Goal: Check status: Check status

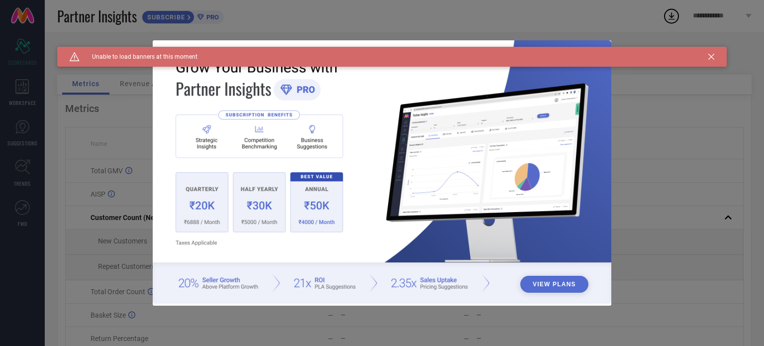
click at [710, 54] on icon at bounding box center [711, 57] width 6 height 6
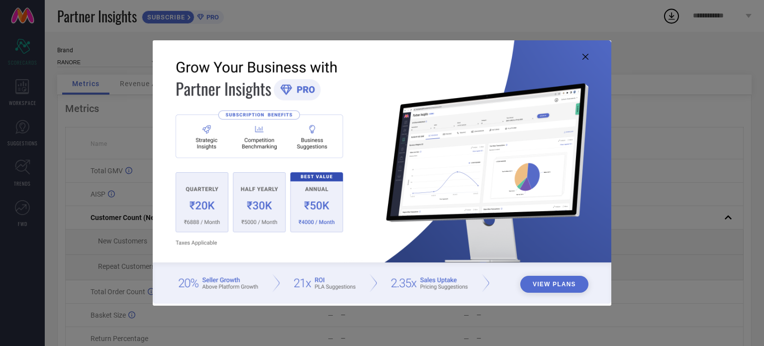
click at [584, 57] on icon at bounding box center [585, 57] width 6 height 6
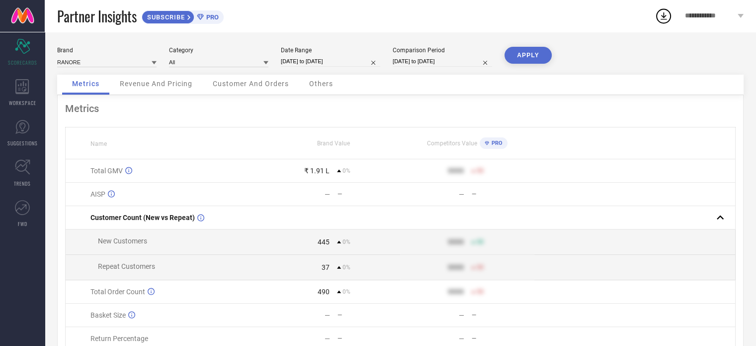
click at [295, 62] on input "[DATE] to [DATE]" at bounding box center [330, 61] width 99 height 10
select select "8"
select select "2025"
select select "9"
select select "2025"
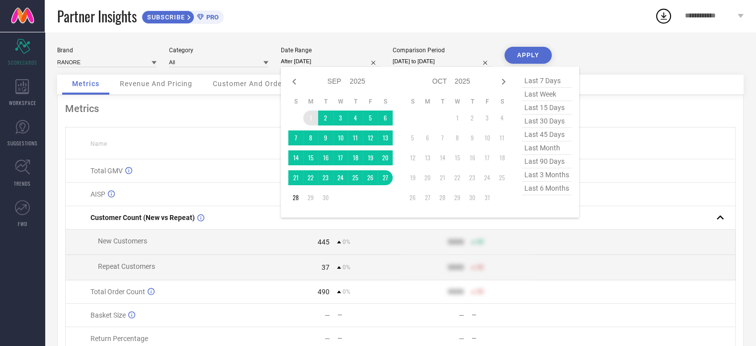
click at [312, 113] on td "1" at bounding box center [310, 117] width 15 height 15
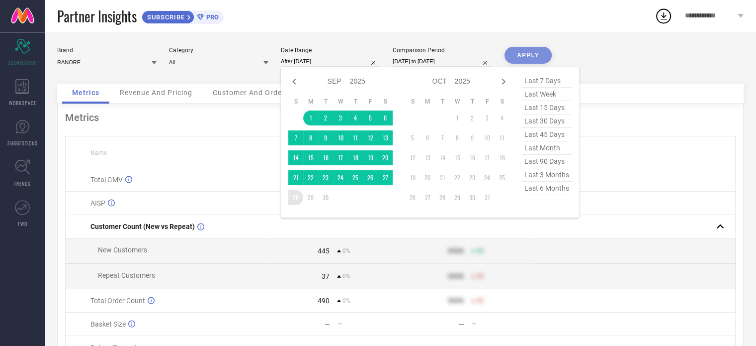
type input "[DATE] to [DATE]"
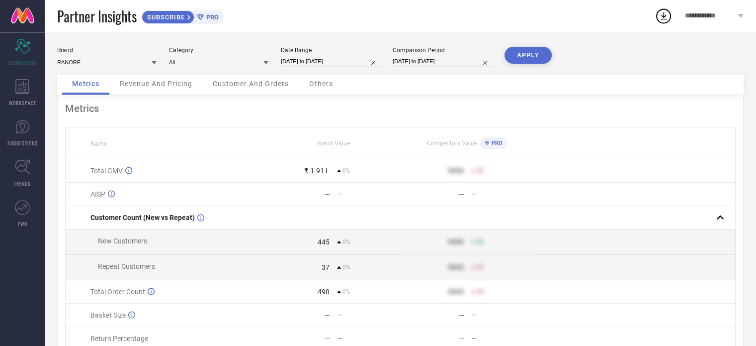
click at [414, 65] on input "[DATE] to [DATE]" at bounding box center [442, 61] width 99 height 10
select select "8"
select select "2025"
select select "9"
select select "2025"
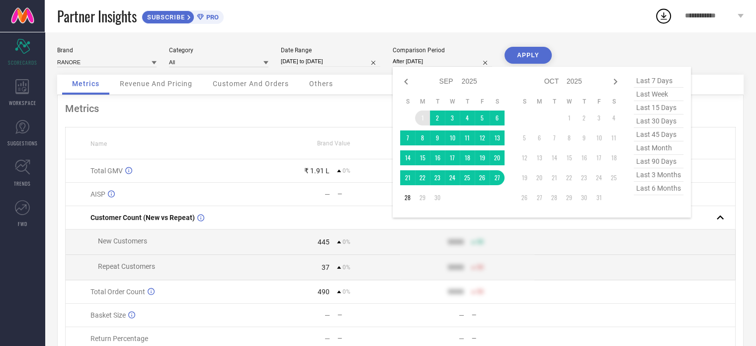
click at [422, 115] on td "1" at bounding box center [422, 117] width 15 height 15
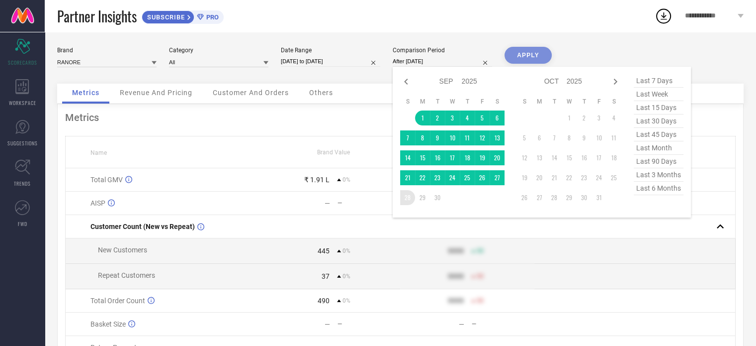
type input "[DATE] to [DATE]"
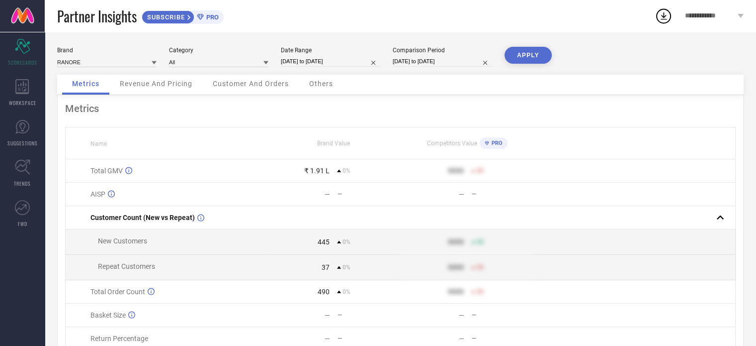
click at [521, 63] on button "APPLY" at bounding box center [528, 55] width 47 height 17
